Goal: Task Accomplishment & Management: Use online tool/utility

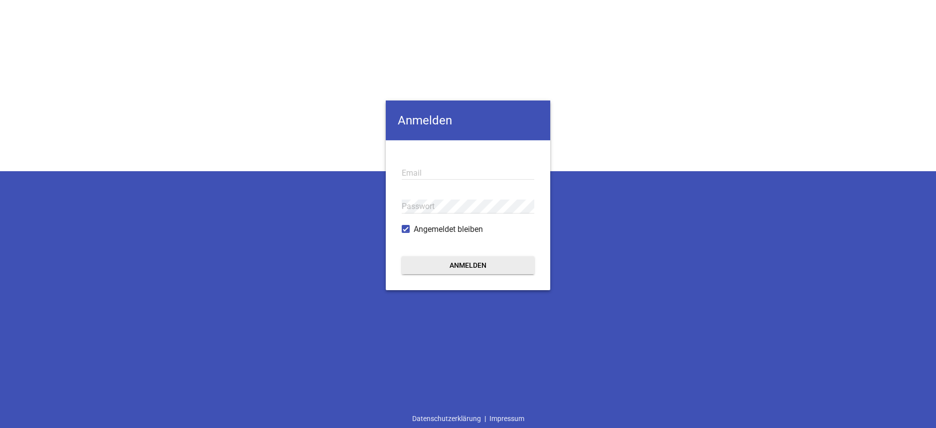
type input "[EMAIL_ADDRESS][DOMAIN_NAME]"
click at [481, 268] on button "Anmelden" at bounding box center [468, 265] width 133 height 18
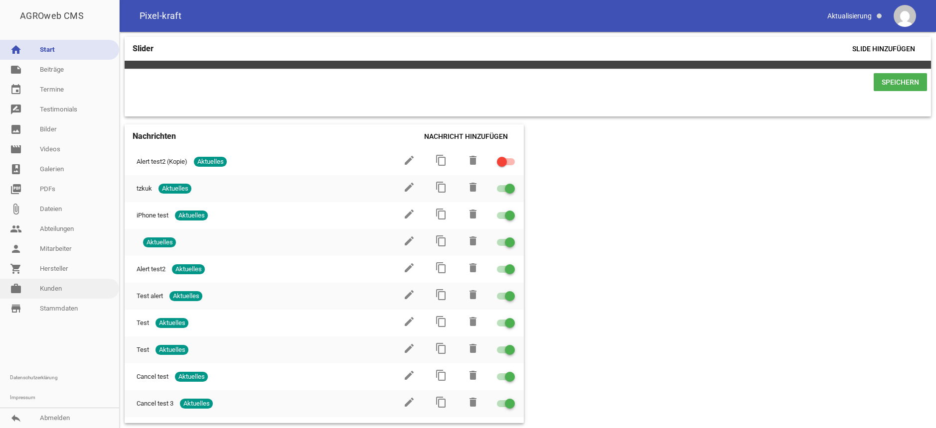
click at [63, 288] on link "work [PERSON_NAME]" at bounding box center [59, 289] width 119 height 20
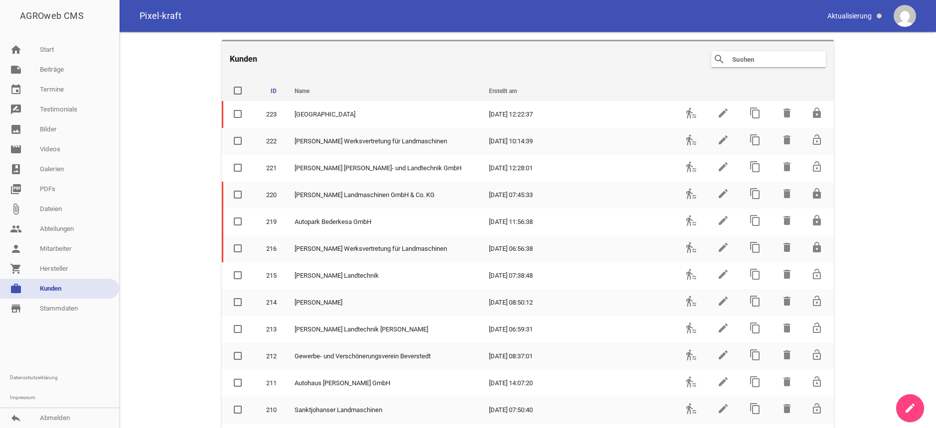
click at [779, 61] on input "text" at bounding box center [771, 59] width 80 height 12
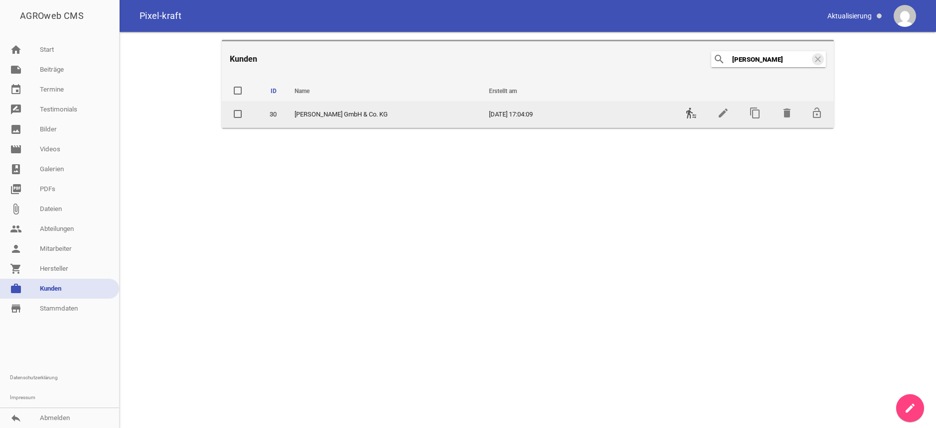
type input "[PERSON_NAME]"
click at [692, 116] on icon "transfer_within_a_station" at bounding box center [691, 113] width 12 height 12
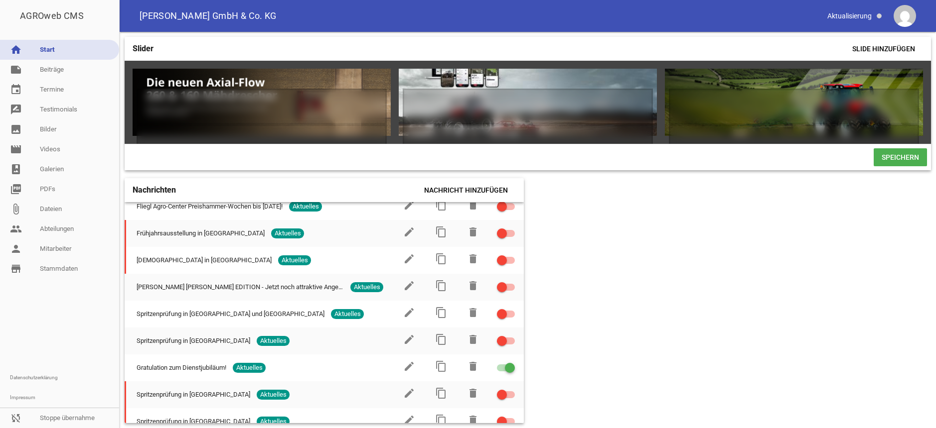
scroll to position [510, 0]
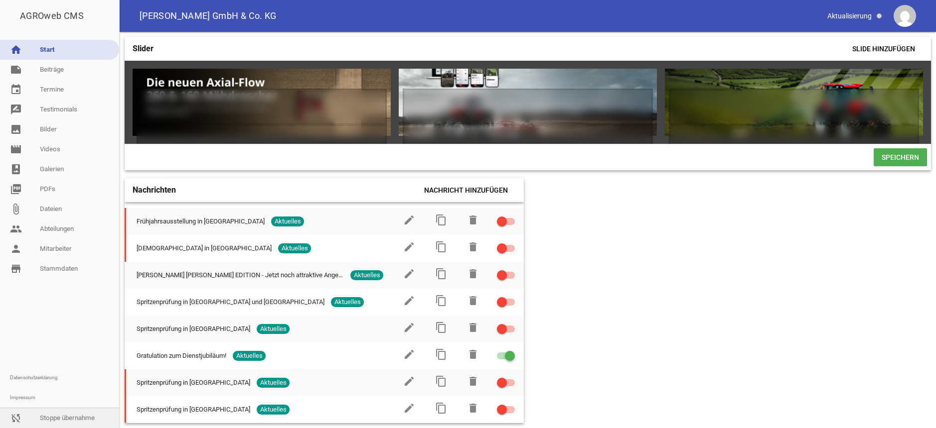
click at [73, 425] on link "sync_disabled Stoppe übernahme" at bounding box center [59, 418] width 119 height 20
